Goal: Navigation & Orientation: Find specific page/section

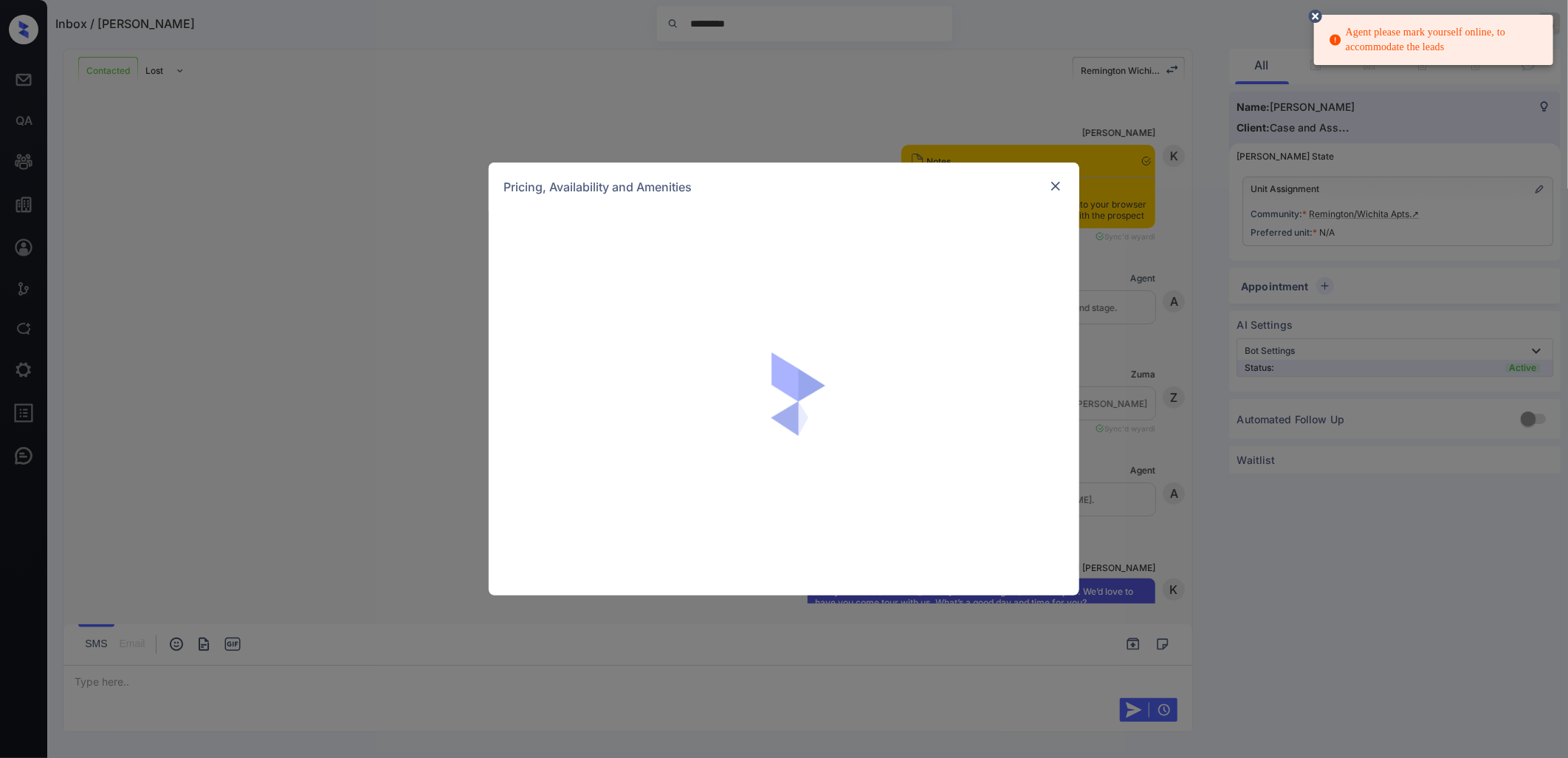
scroll to position [738, 0]
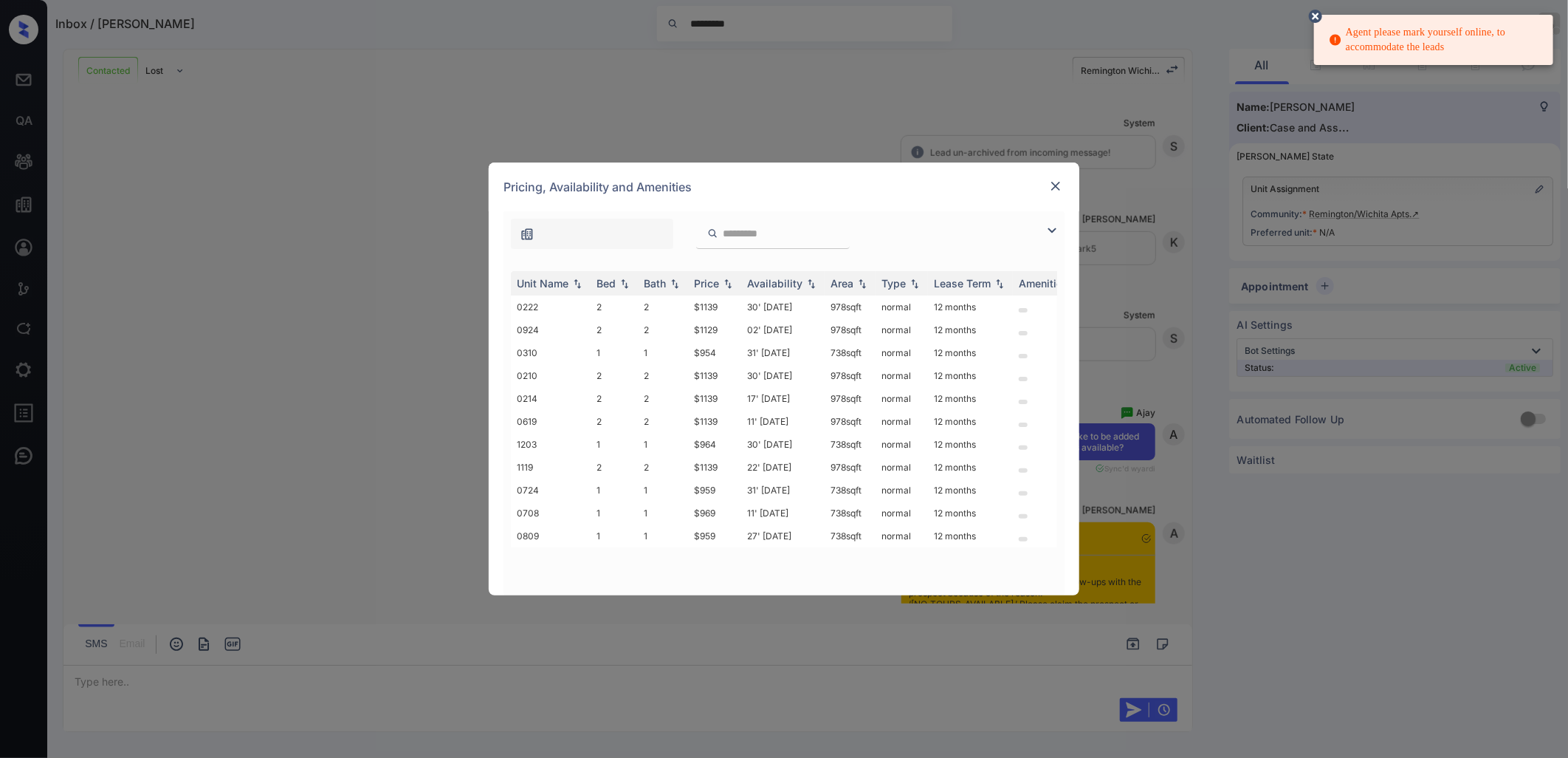
click at [1051, 183] on img at bounding box center [1056, 186] width 15 height 15
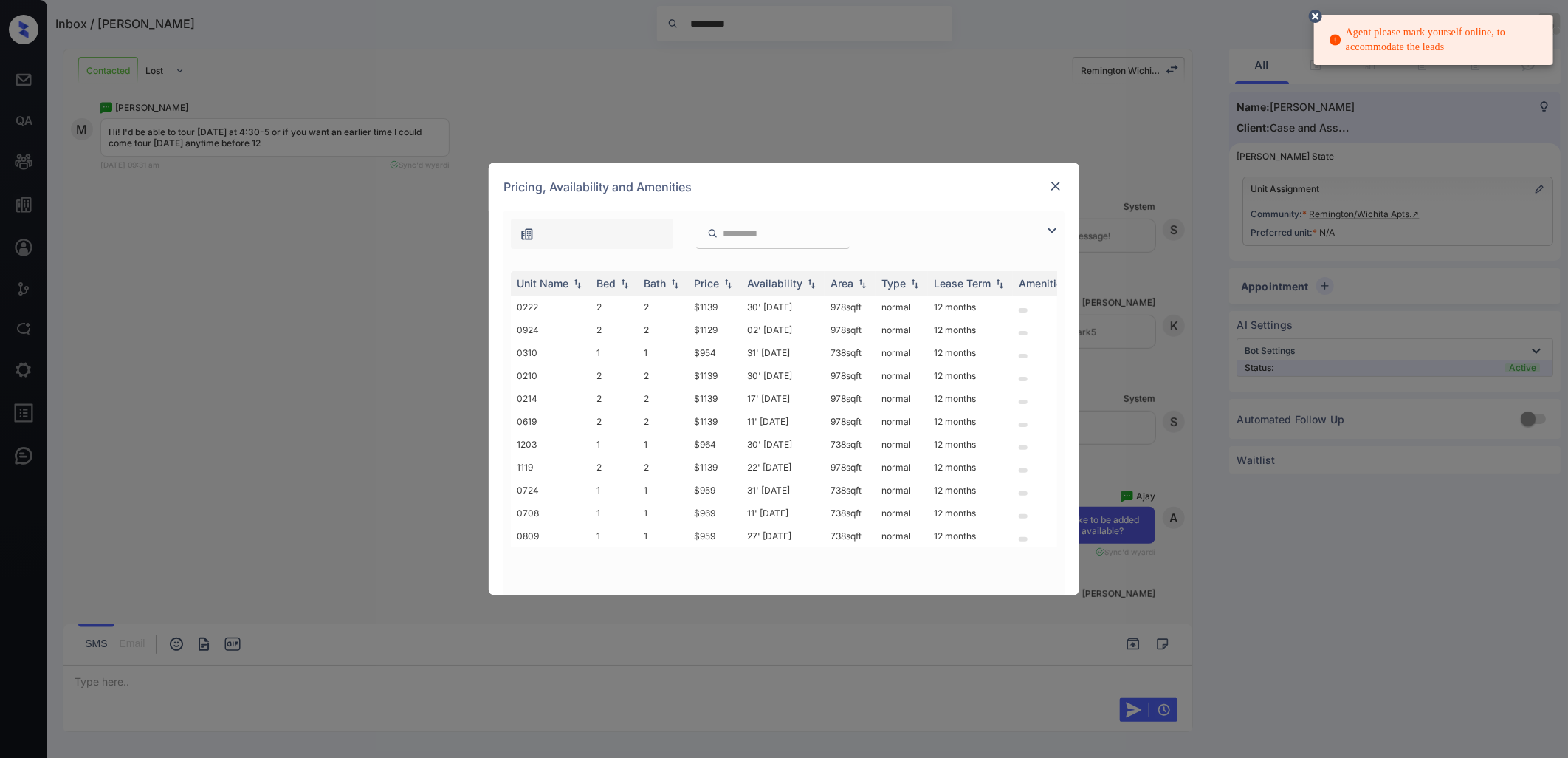
click at [1054, 187] on img at bounding box center [1056, 186] width 15 height 15
